Goal: Transaction & Acquisition: Purchase product/service

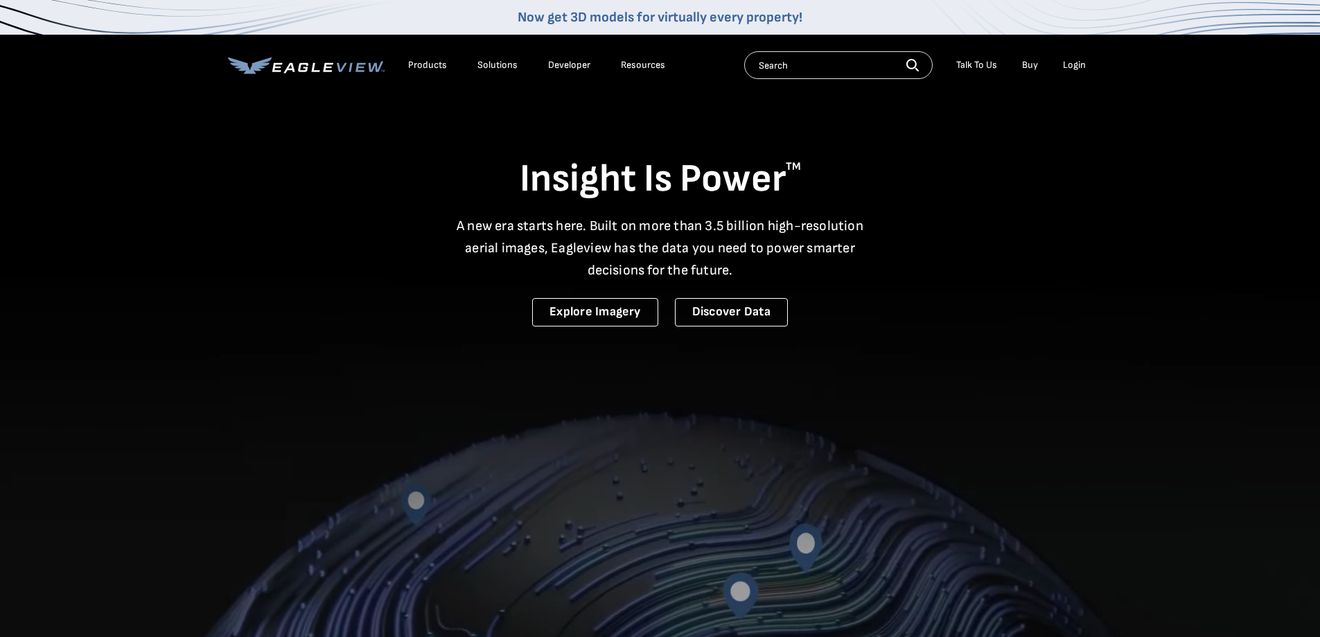
click at [1074, 63] on div "Login" at bounding box center [1074, 65] width 23 height 12
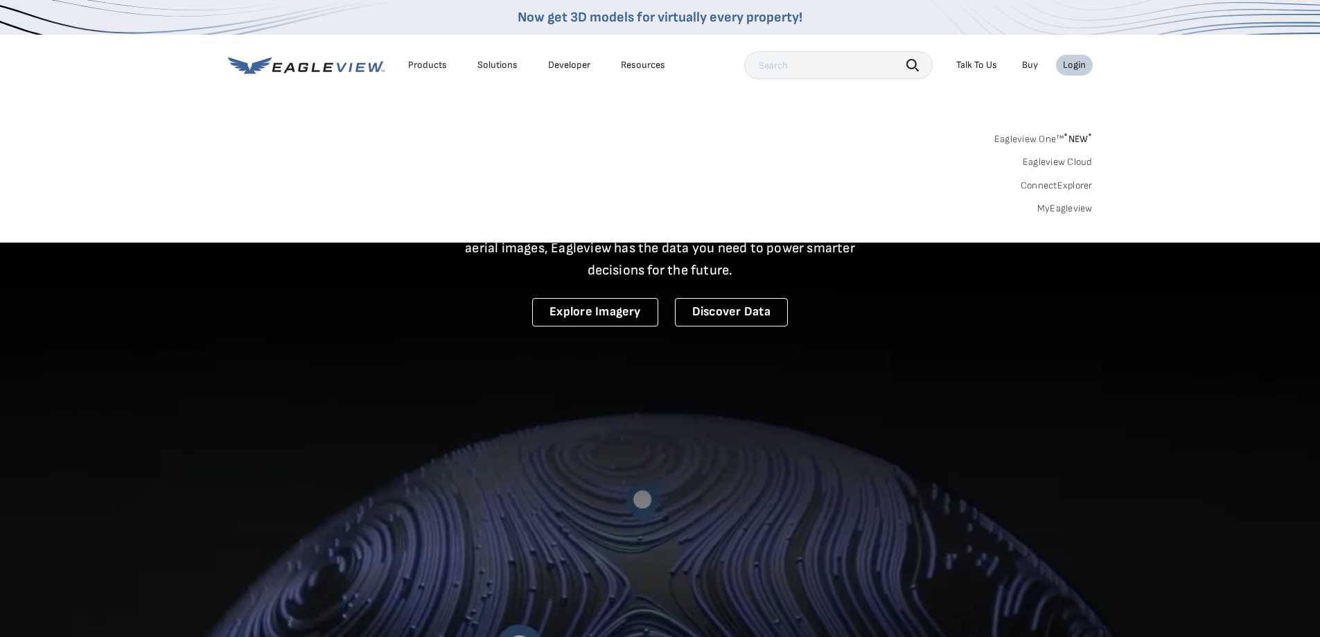
click at [1073, 211] on link "MyEagleview" at bounding box center [1065, 208] width 55 height 12
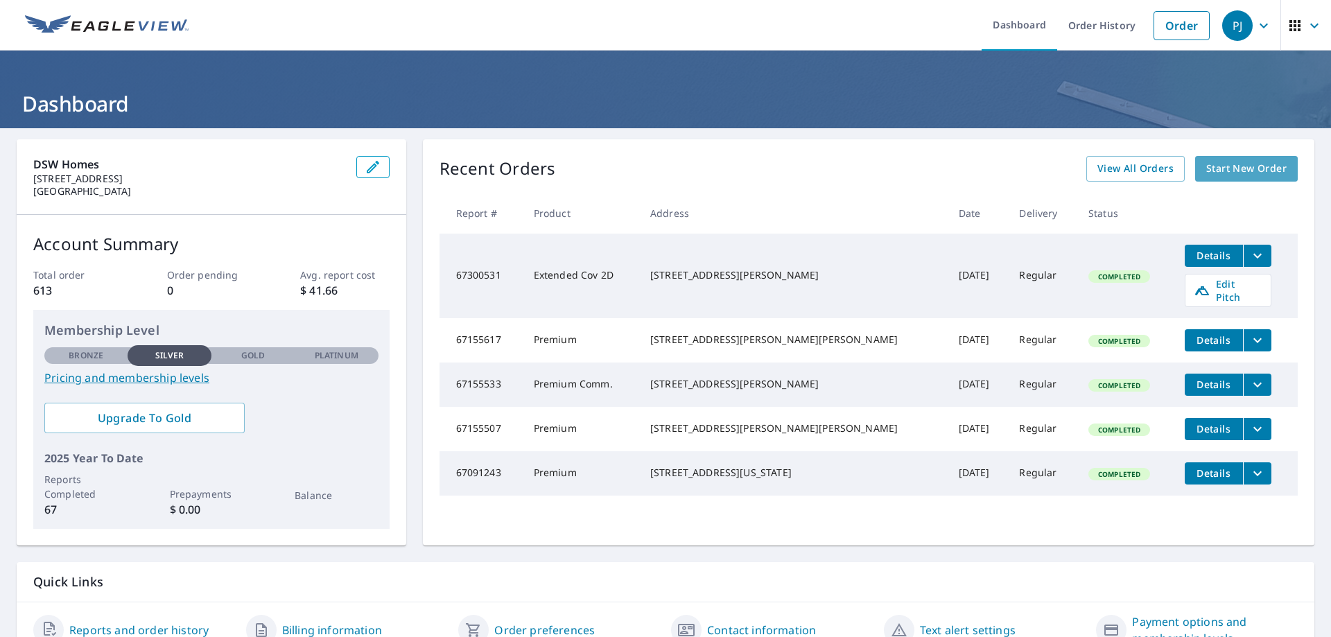
click at [1243, 173] on span "Start New Order" at bounding box center [1246, 168] width 80 height 17
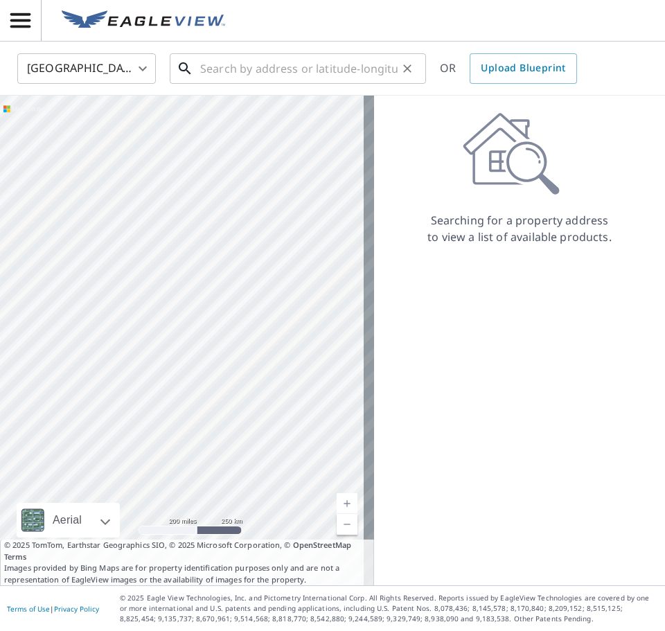
click at [358, 71] on input "text" at bounding box center [299, 68] width 198 height 39
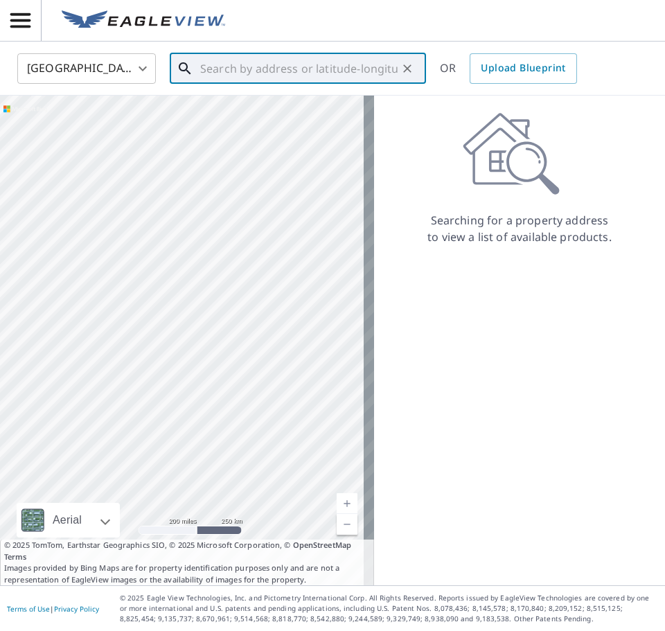
paste input "405 Big Branch Road, Marshall, North Carolina 2875"
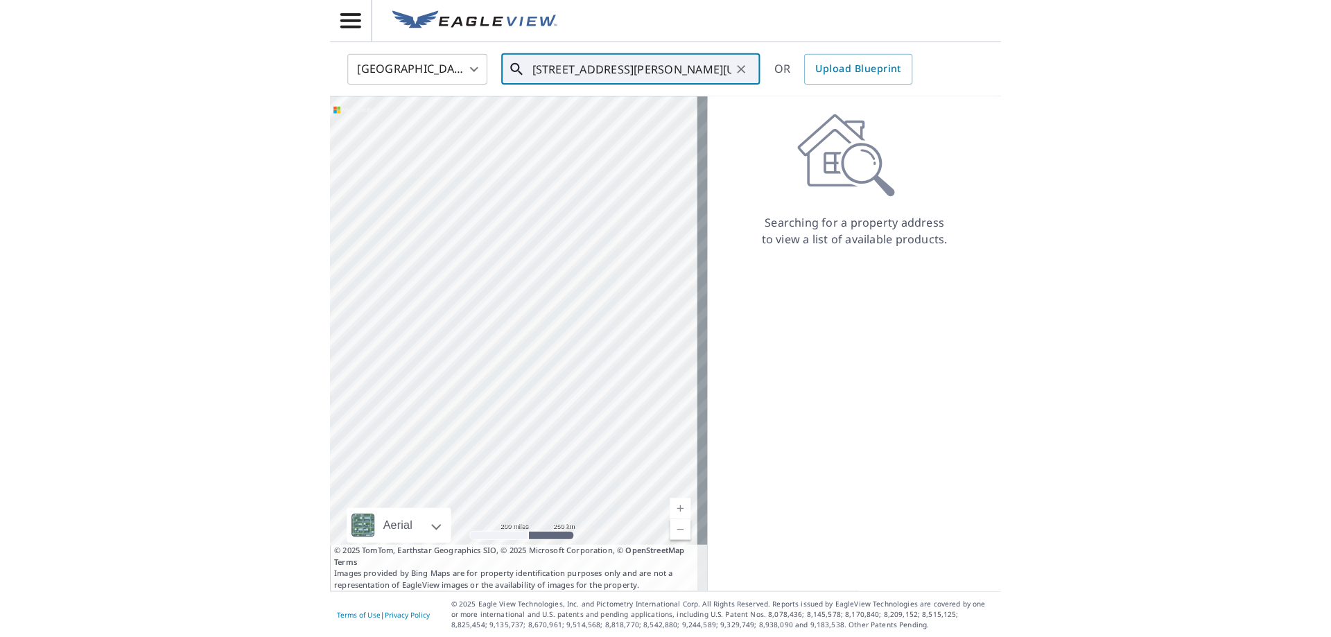
scroll to position [0, 77]
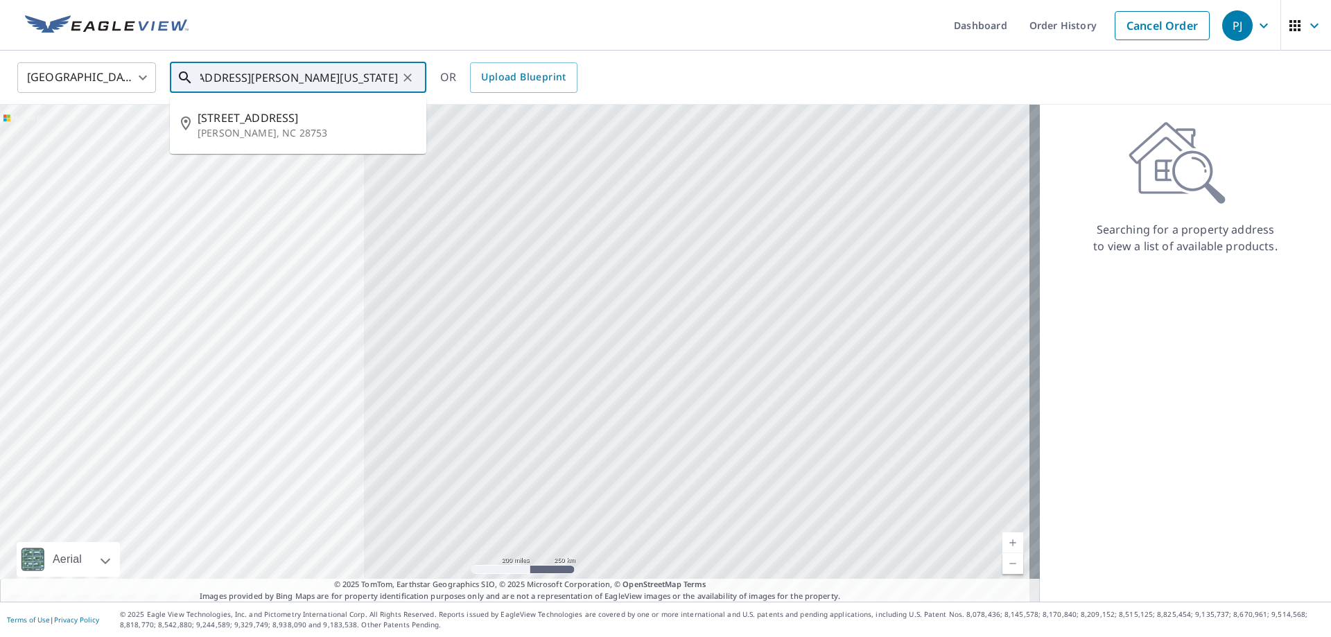
type input "405 Big Branch Road, Marshall, North Carolina 2875"
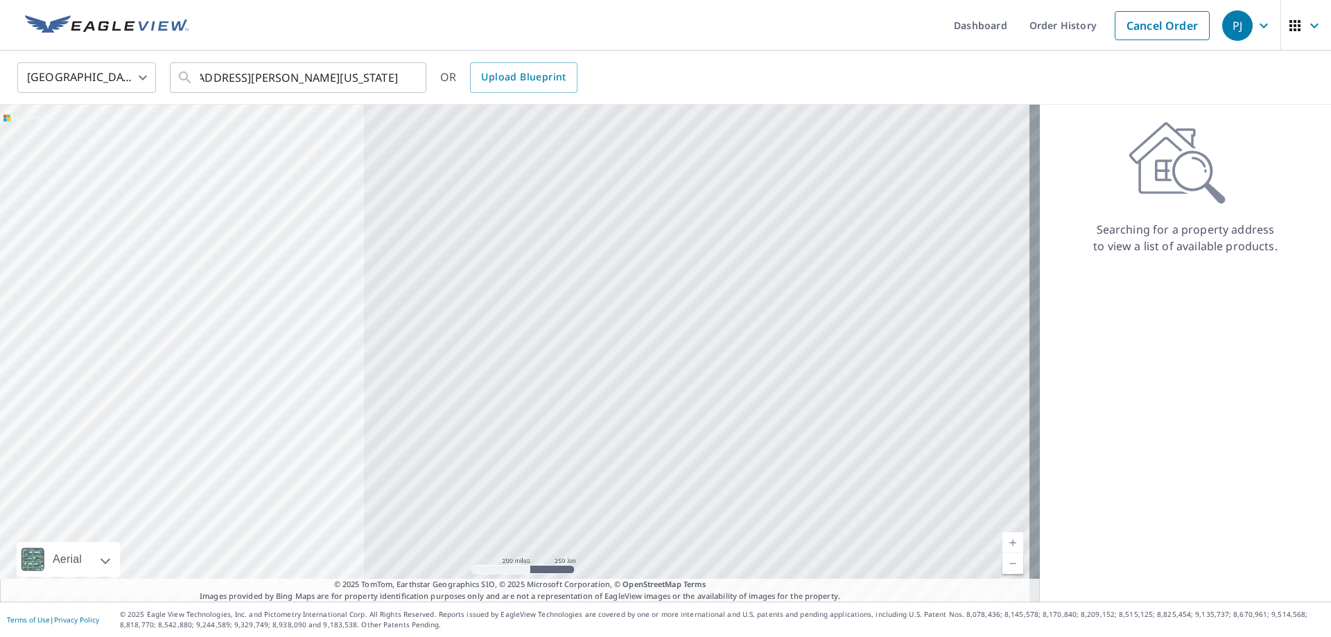
scroll to position [0, 0]
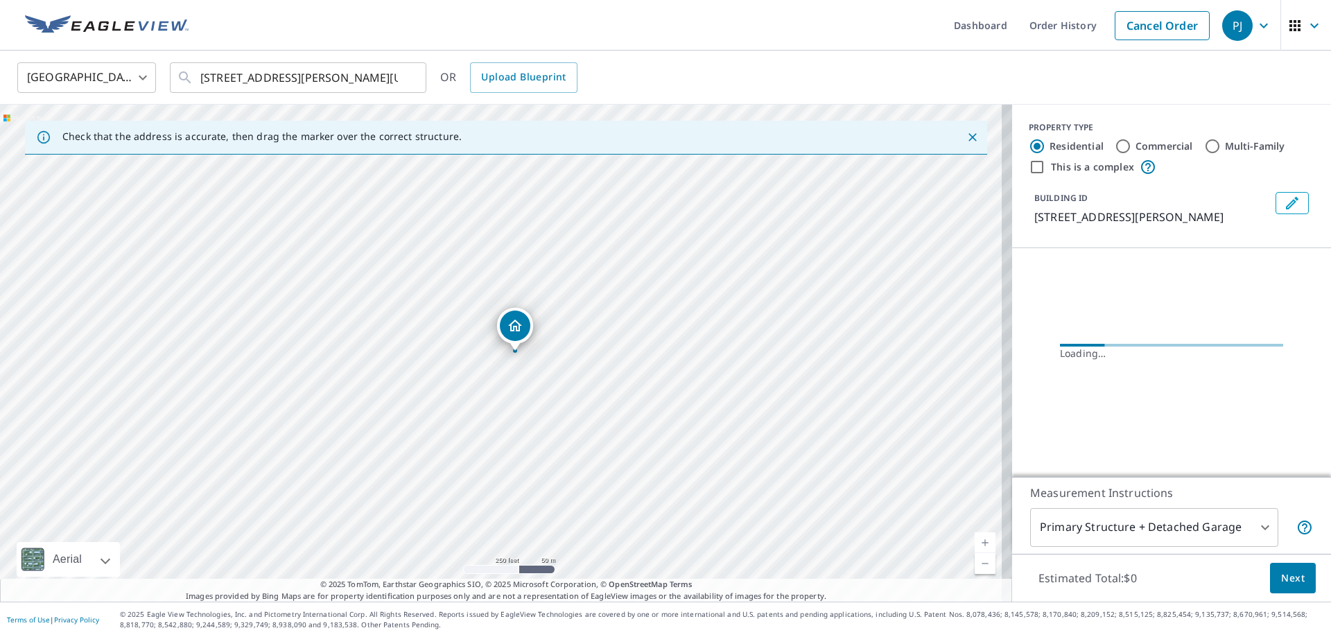
click at [484, 349] on div "405 Big Branch Rd Marshall, NC 28753" at bounding box center [506, 353] width 1012 height 497
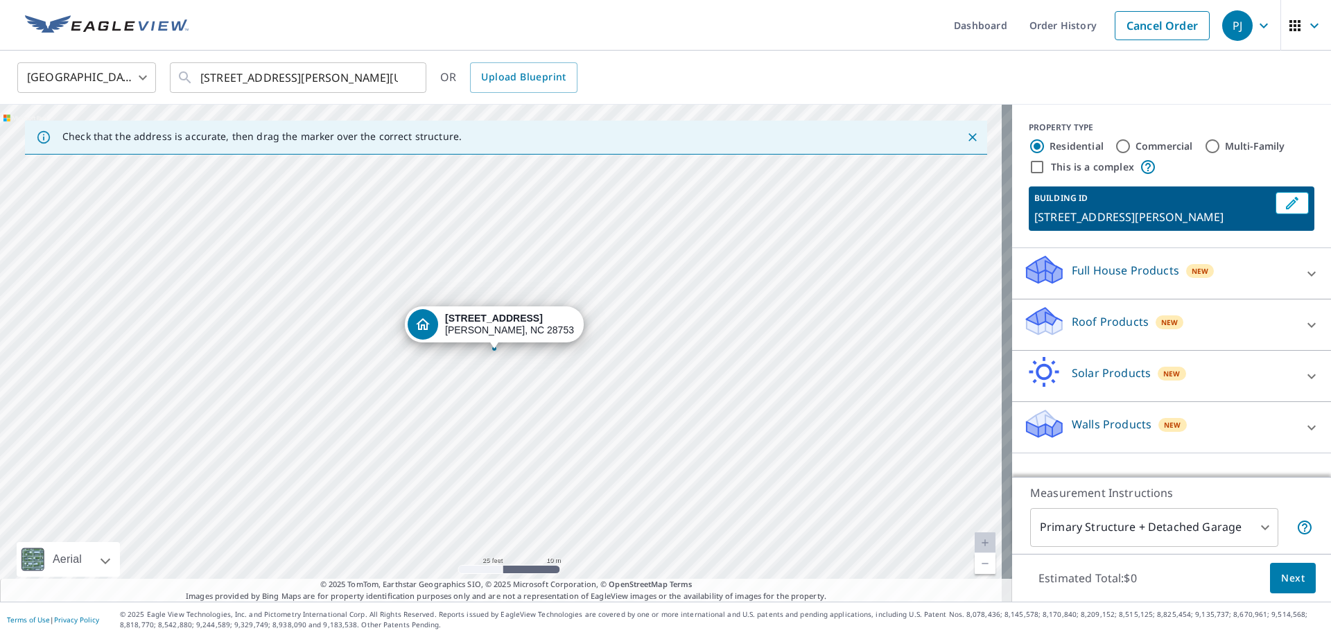
drag, startPoint x: 501, startPoint y: 319, endPoint x: 494, endPoint y: 317, distance: 7.2
click at [1120, 316] on p "Roof Products" at bounding box center [1110, 321] width 77 height 17
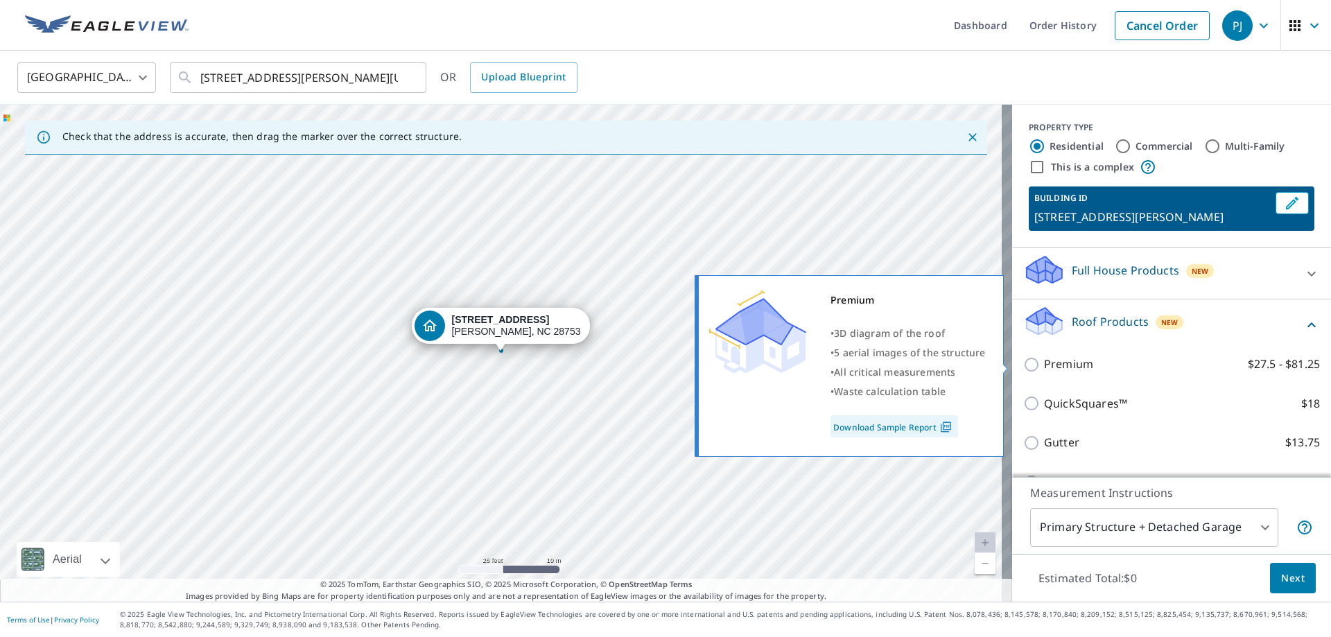
click at [1079, 360] on p "Premium" at bounding box center [1068, 364] width 49 height 17
click at [1044, 360] on input "Premium $27.5 - $81.25" at bounding box center [1033, 364] width 21 height 17
checkbox input "true"
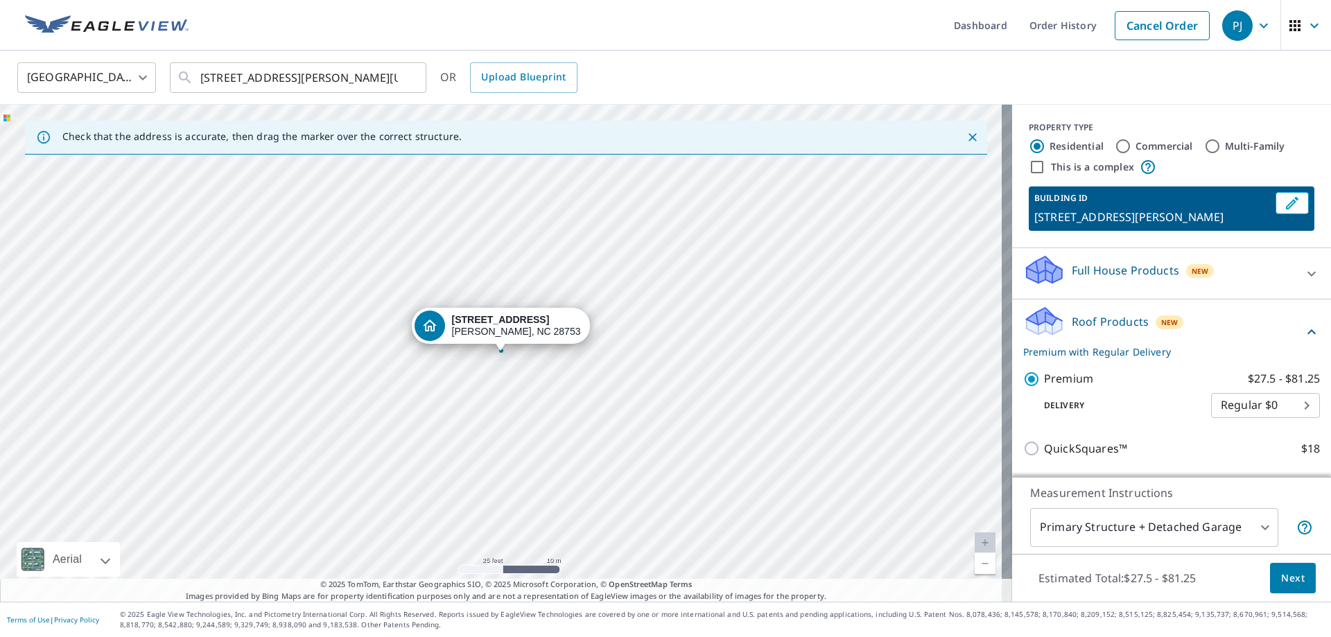
click at [1281, 570] on span "Next" at bounding box center [1293, 578] width 24 height 17
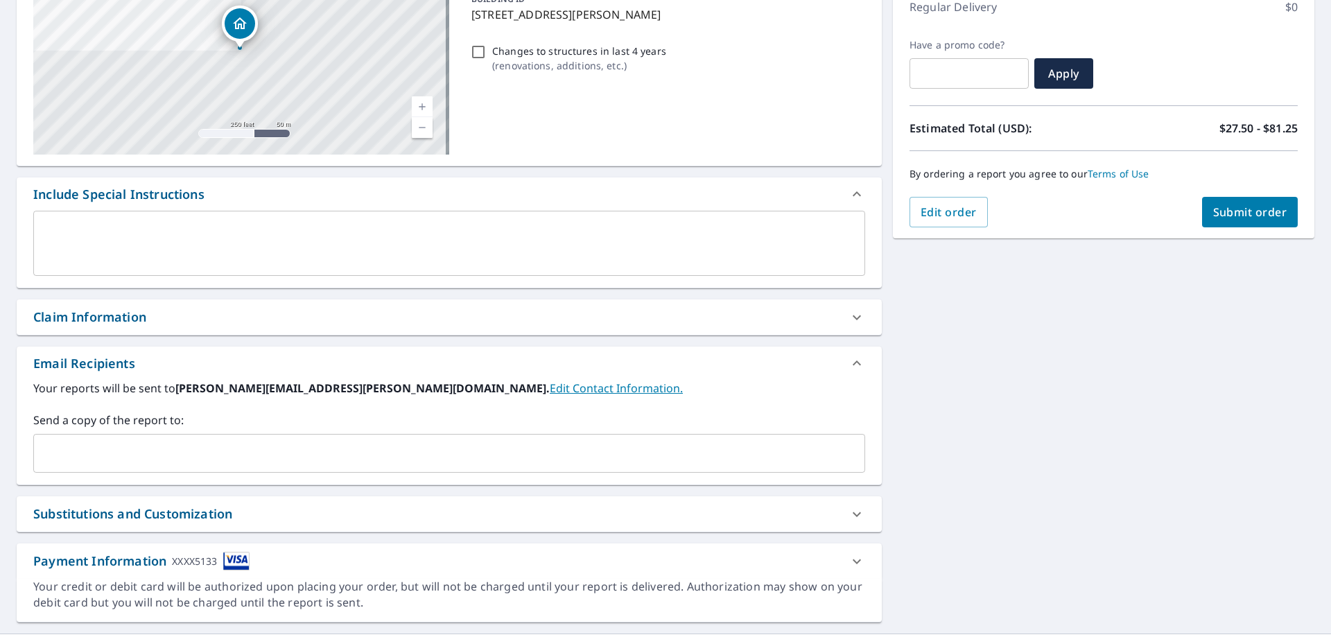
scroll to position [204, 0]
click at [283, 451] on input "text" at bounding box center [439, 452] width 798 height 26
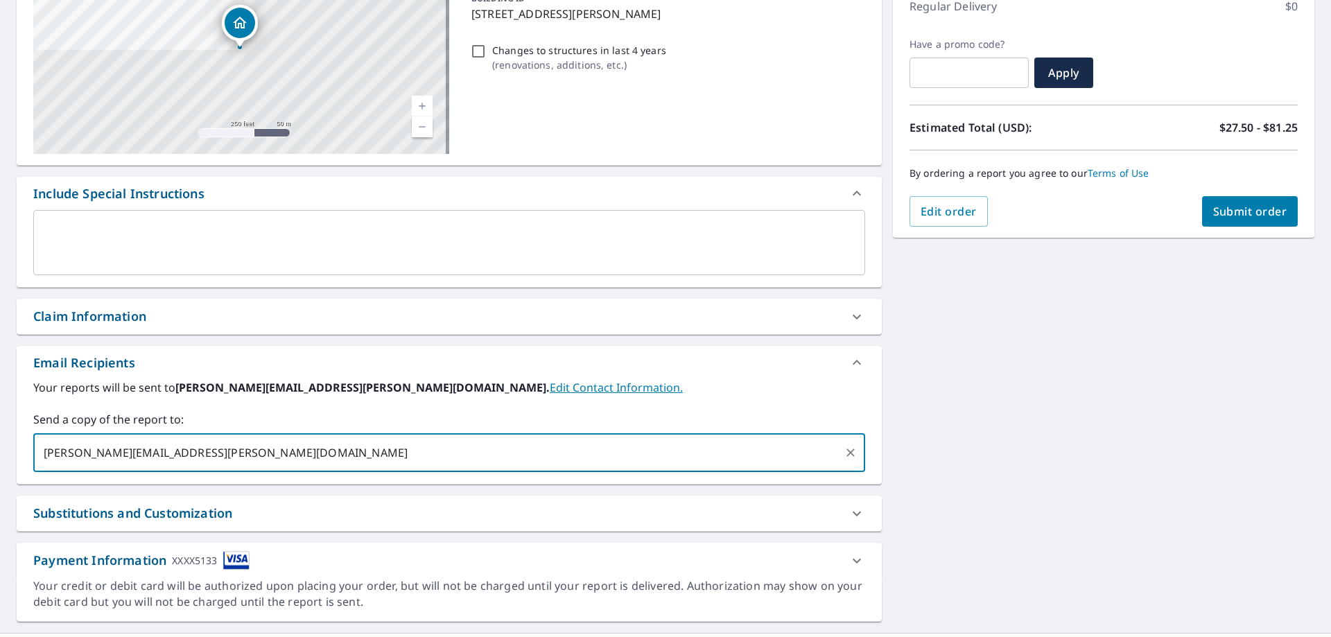
type input "nikki.Ward@dswhomes.com"
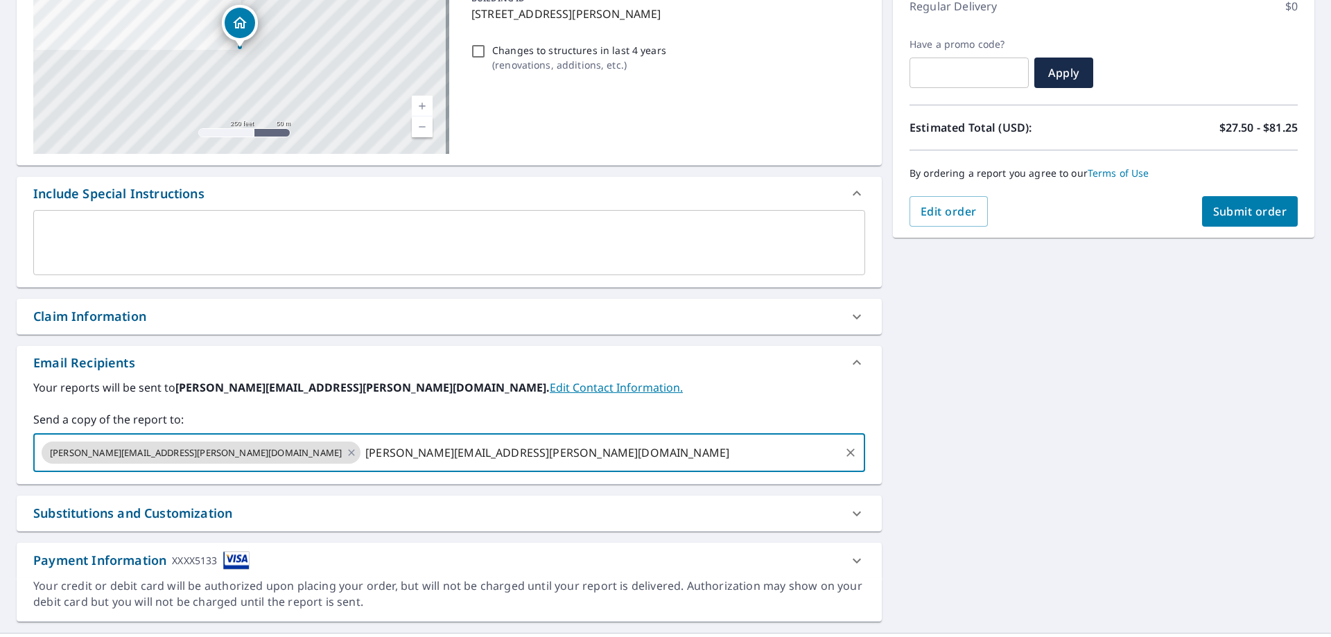
type input "jerry.miller@dswhomes.com"
click at [1266, 213] on span "Submit order" at bounding box center [1250, 211] width 74 height 15
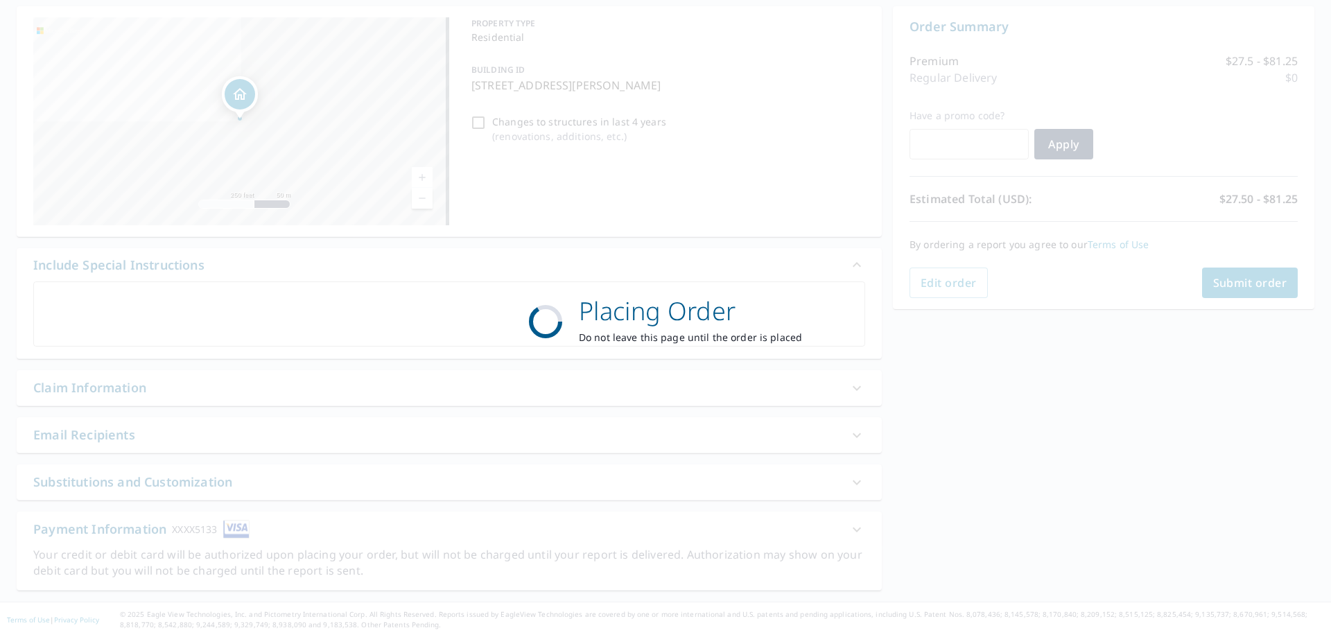
scroll to position [133, 0]
